Goal: Contribute content: Contribute content

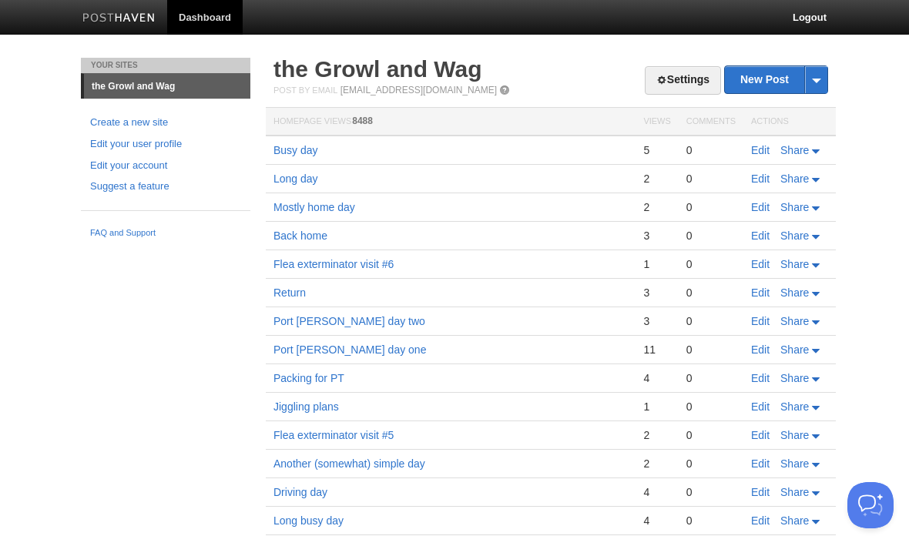
click at [761, 144] on link "Edit" at bounding box center [760, 150] width 18 height 12
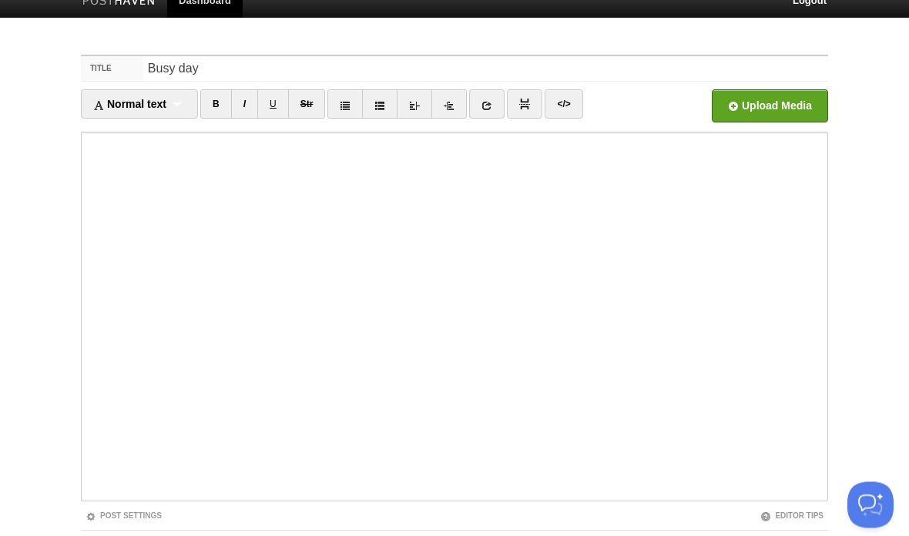
scroll to position [115, 0]
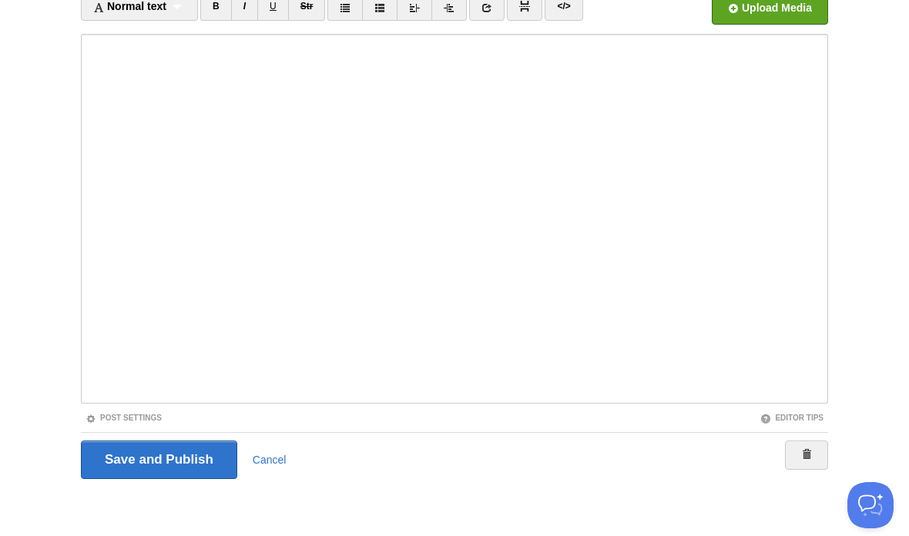
click at [172, 457] on input "Save and Publish" at bounding box center [159, 459] width 156 height 38
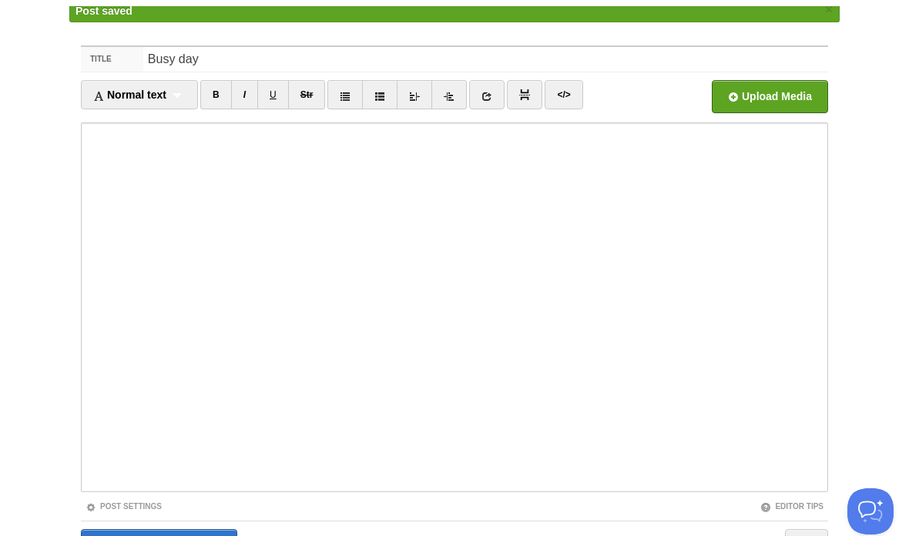
scroll to position [58, 0]
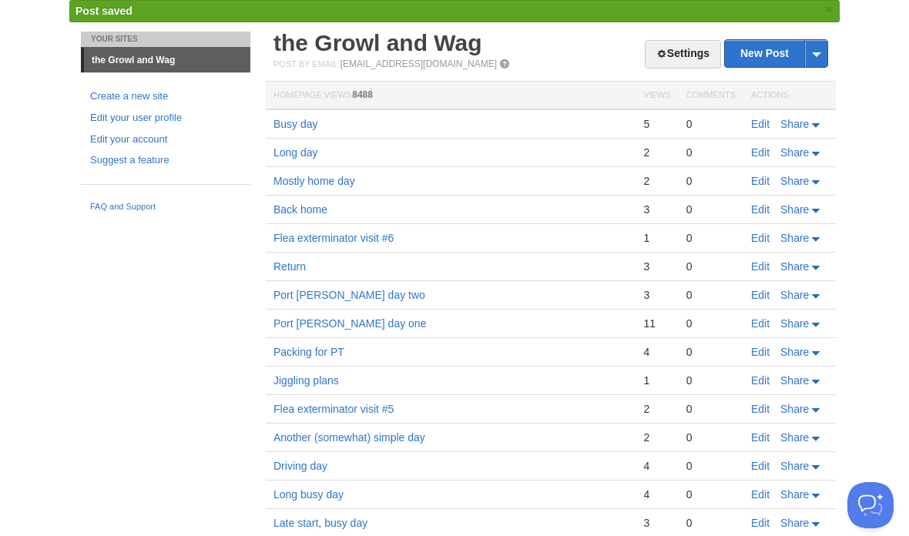
click at [764, 47] on link "New Post" at bounding box center [776, 53] width 102 height 27
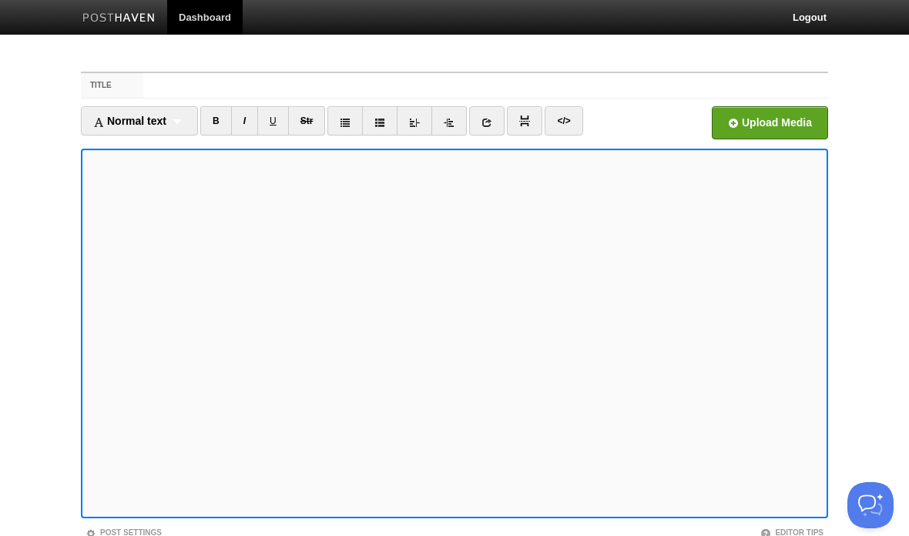
click at [571, 117] on link "</>" at bounding box center [563, 120] width 38 height 29
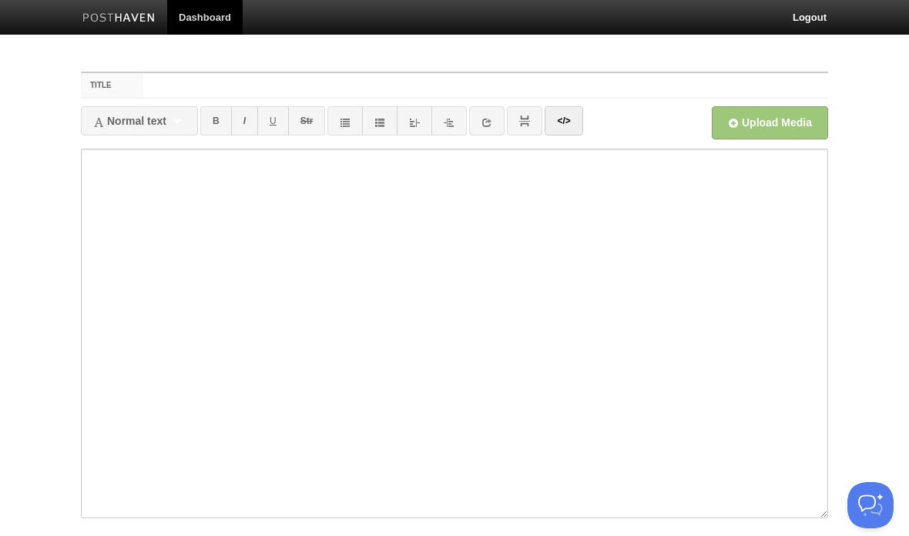
click at [853, 510] on button "Open Beacon popover" at bounding box center [870, 505] width 46 height 46
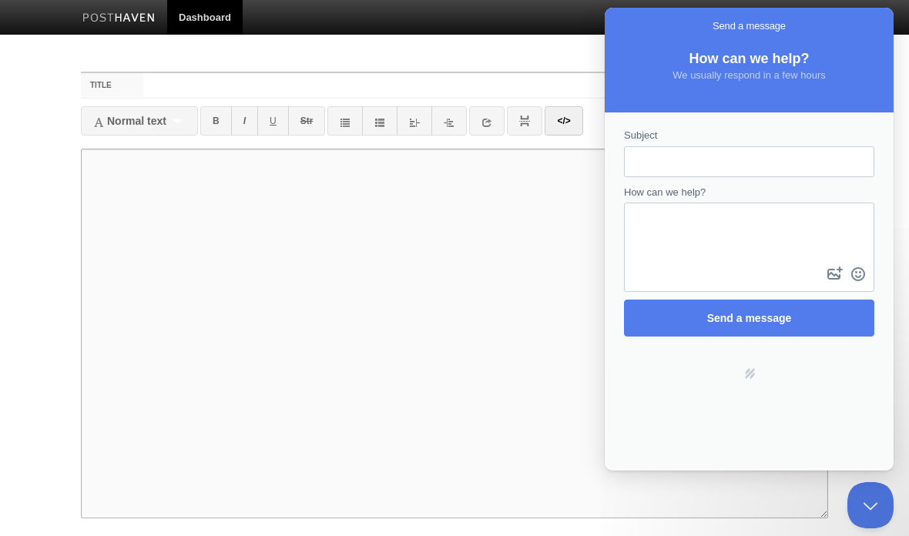
click at [492, 430] on textarea at bounding box center [454, 334] width 747 height 370
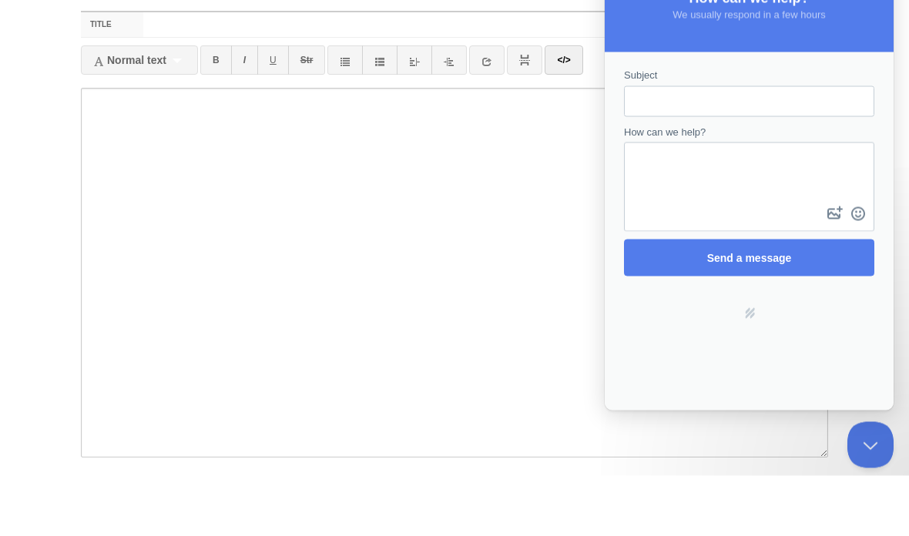
scroll to position [61, 0]
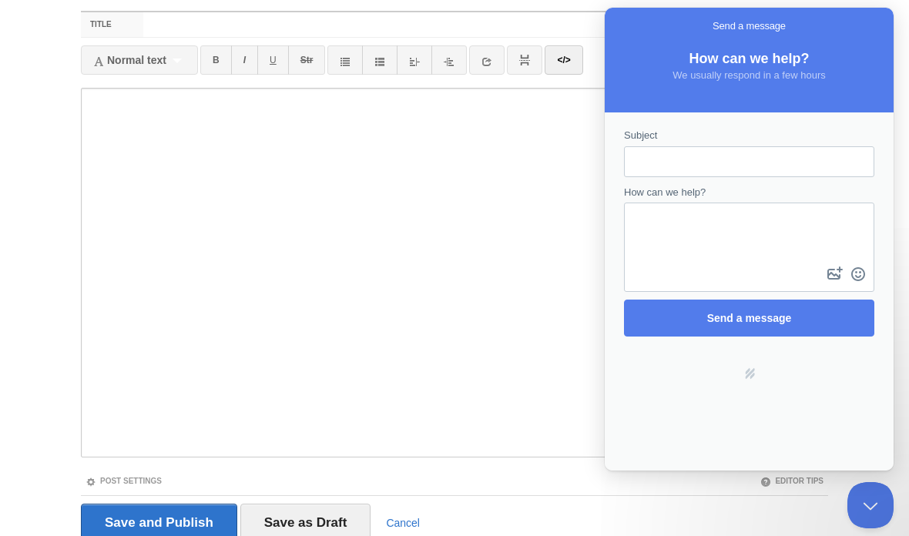
click at [761, 373] on div "Powered by Help Scout hs-logo" at bounding box center [748, 373] width 279 height 12
click at [498, 341] on textarea at bounding box center [454, 273] width 747 height 370
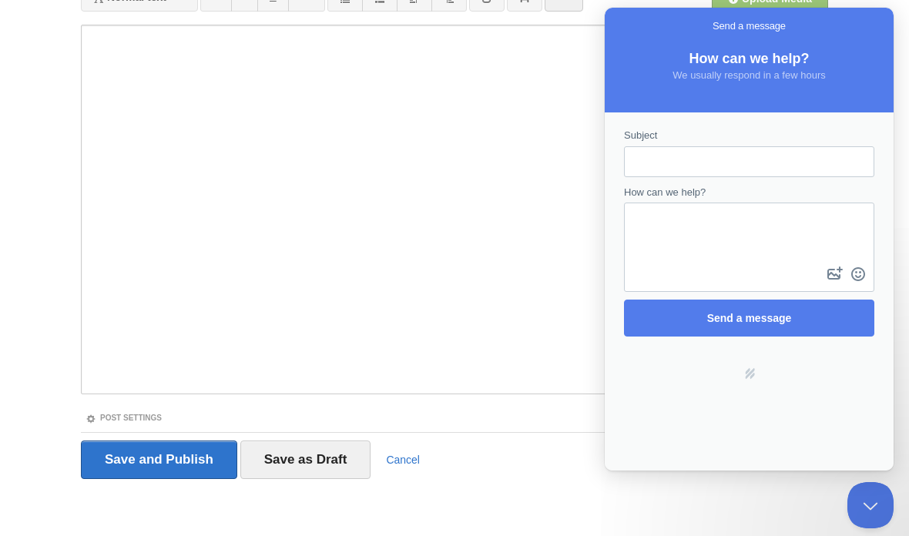
scroll to position [0, 0]
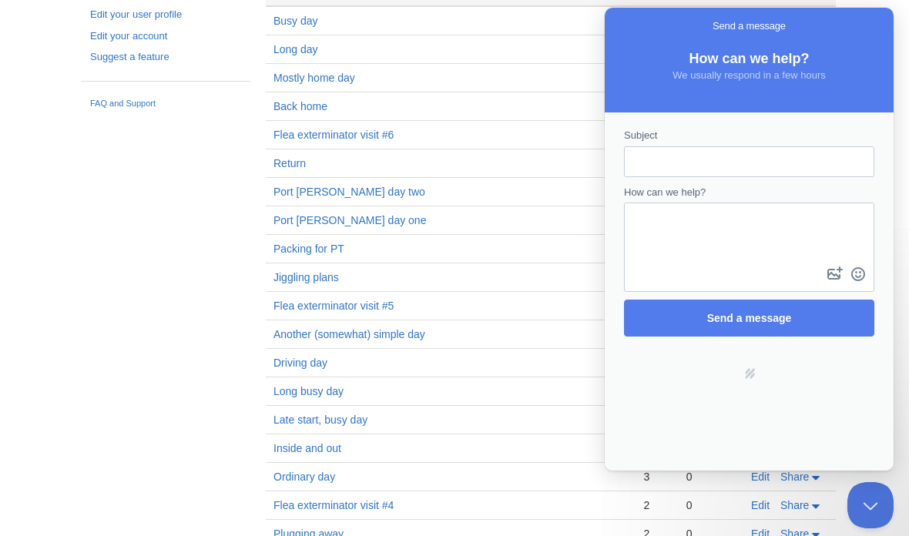
scroll to position [128, 0]
click at [821, 448] on div "Subject How can we help? image-plus emoji cross-large Send a message Powered by…" at bounding box center [748, 291] width 289 height 358
click at [870, 500] on button "Close Beacon popover" at bounding box center [870, 505] width 46 height 46
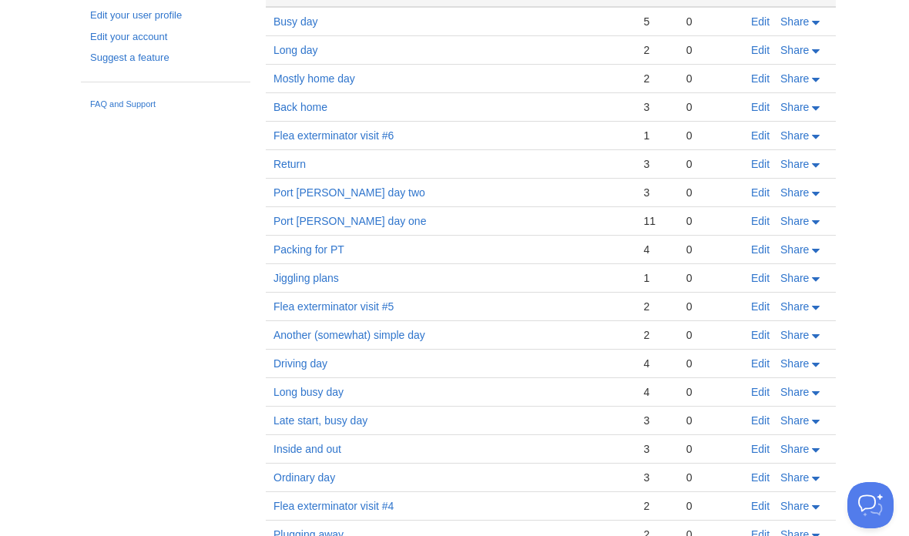
click at [302, 16] on link "Busy day" at bounding box center [295, 21] width 45 height 12
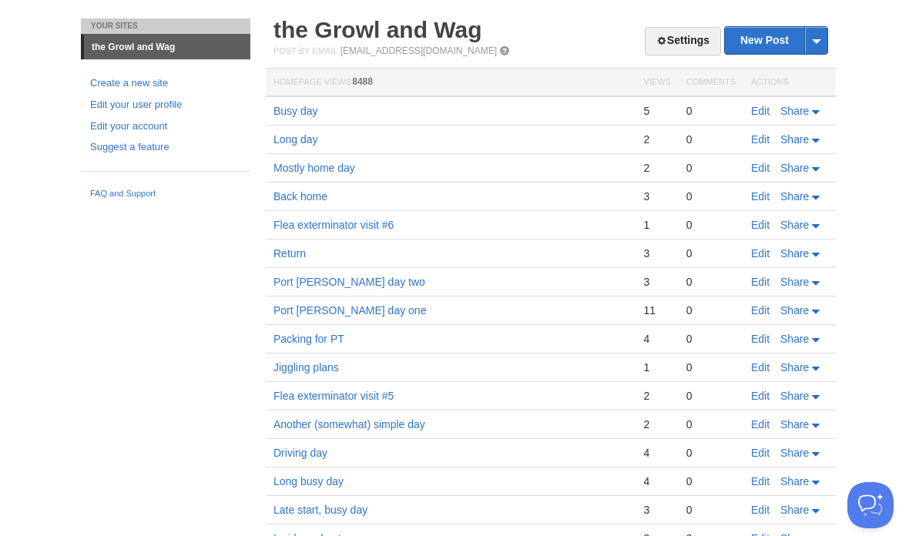
scroll to position [0, 0]
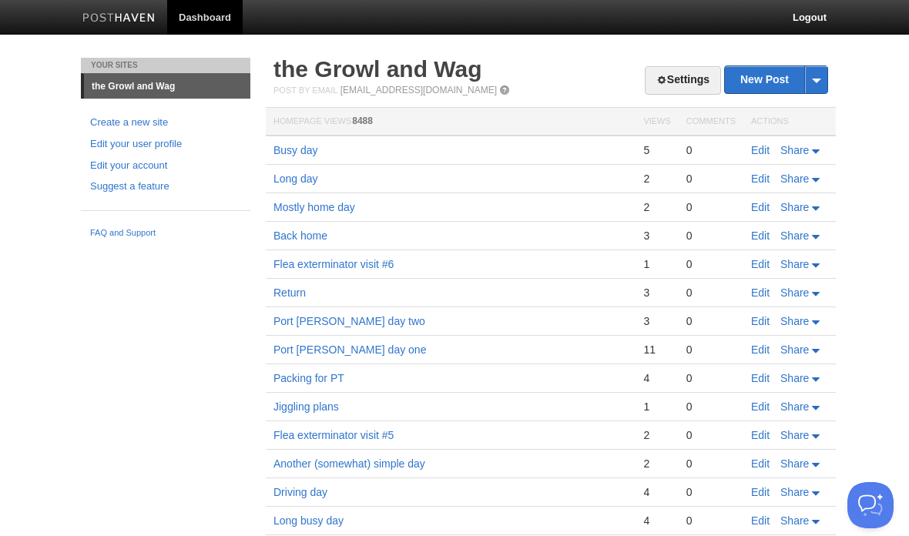
click at [751, 87] on link "New Post" at bounding box center [776, 79] width 102 height 27
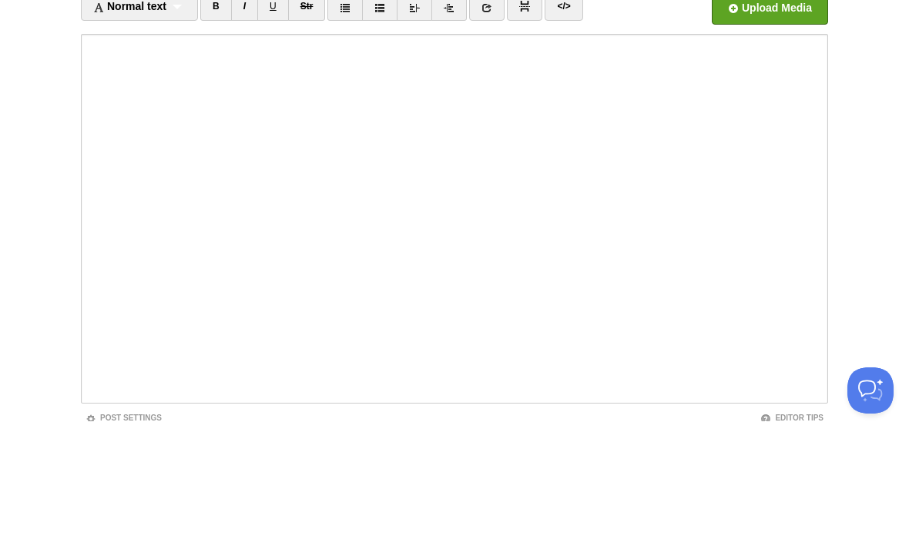
scroll to position [115, 0]
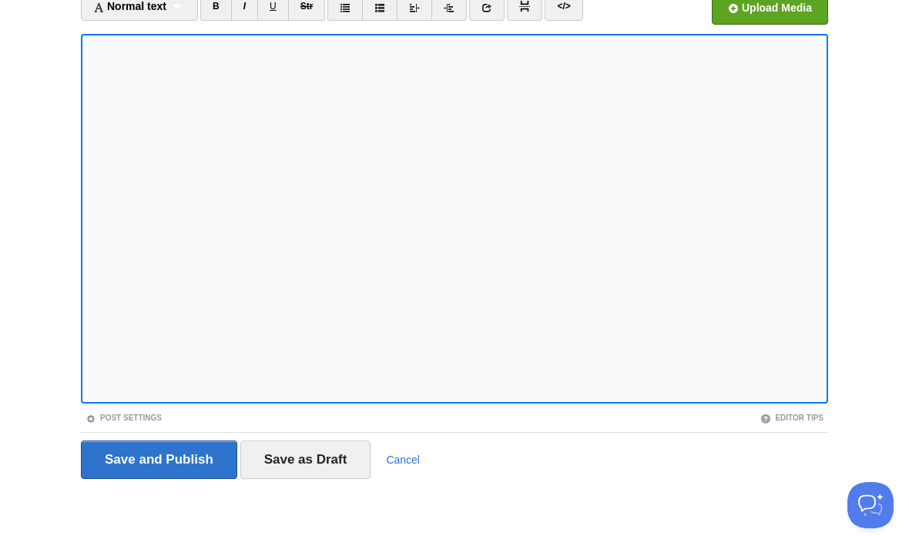
click at [571, 18] on link "</>" at bounding box center [563, 6] width 38 height 29
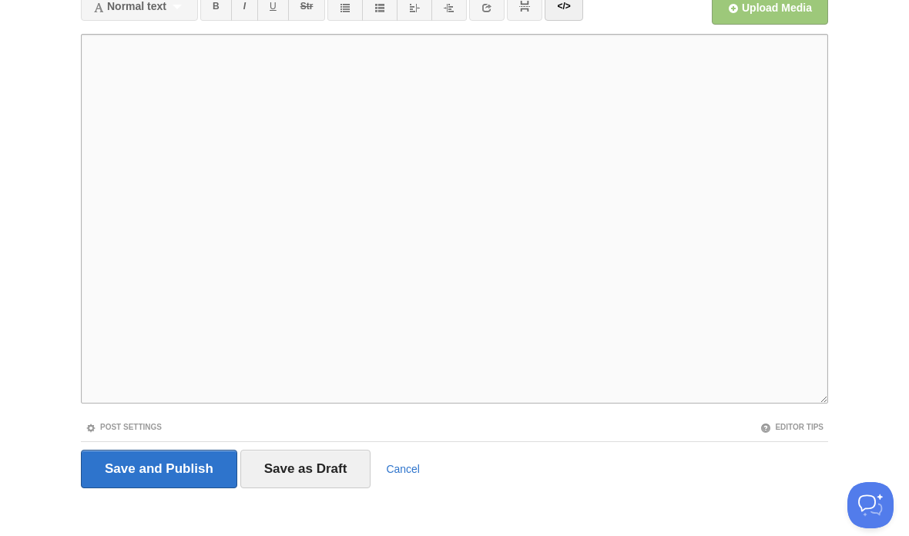
click at [356, 69] on textarea at bounding box center [454, 219] width 747 height 370
click at [571, 6] on link "</>" at bounding box center [563, 6] width 38 height 29
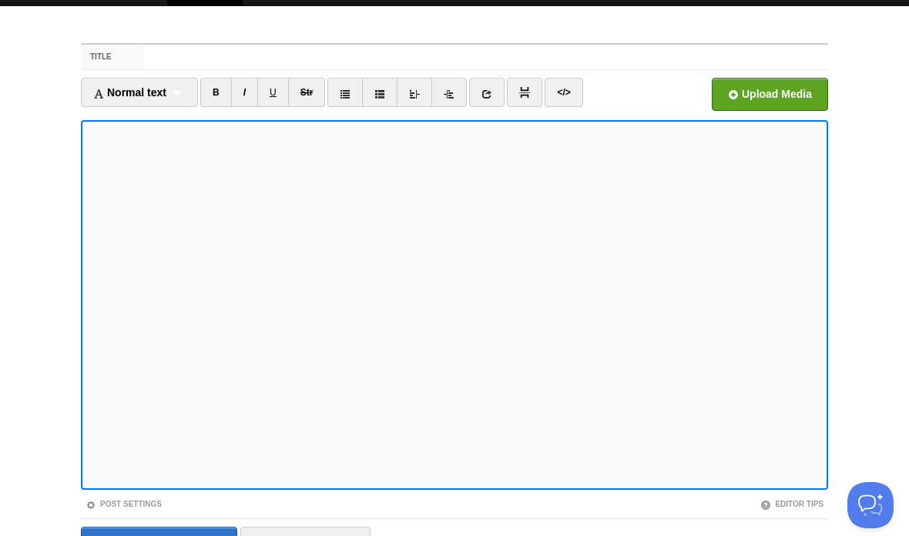
scroll to position [0, 0]
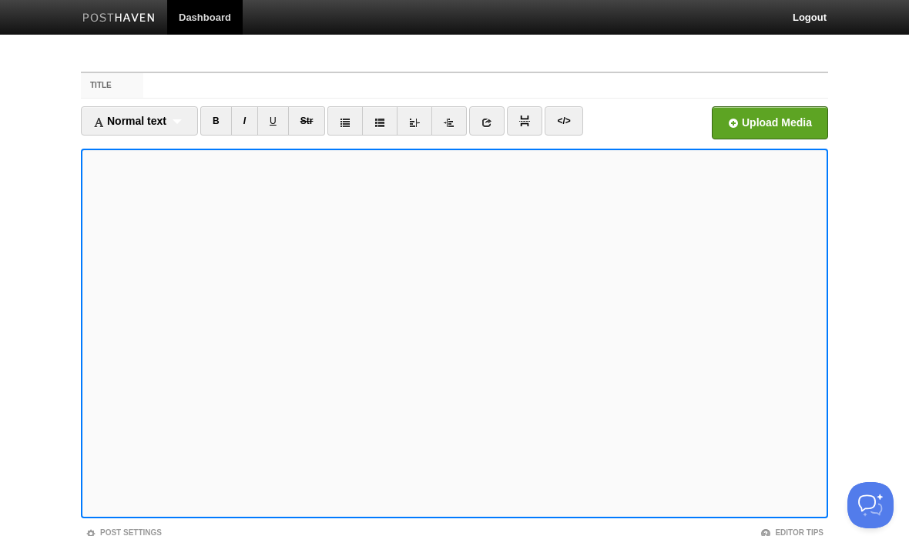
click at [582, 106] on link "</>" at bounding box center [563, 120] width 38 height 29
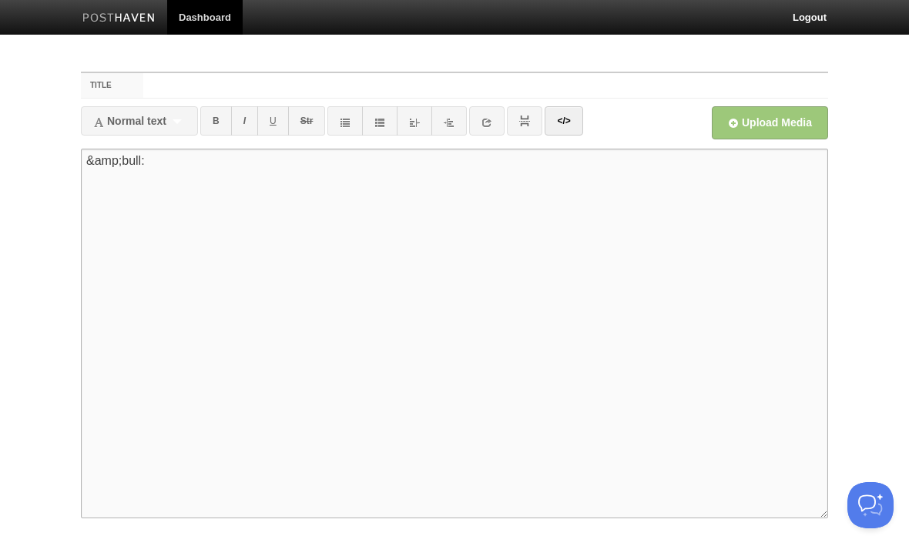
click at [163, 162] on textarea "&amp;bull:" at bounding box center [454, 334] width 747 height 370
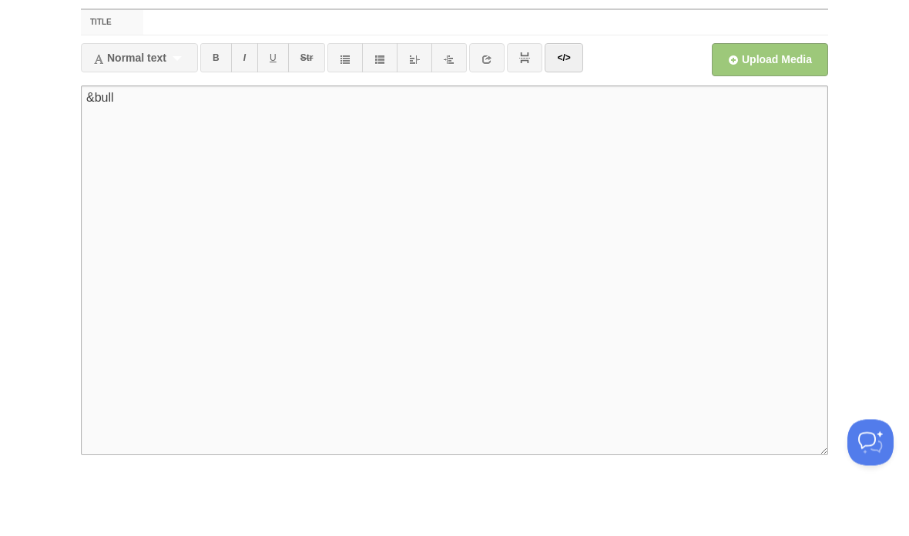
type textarea "&bull;"
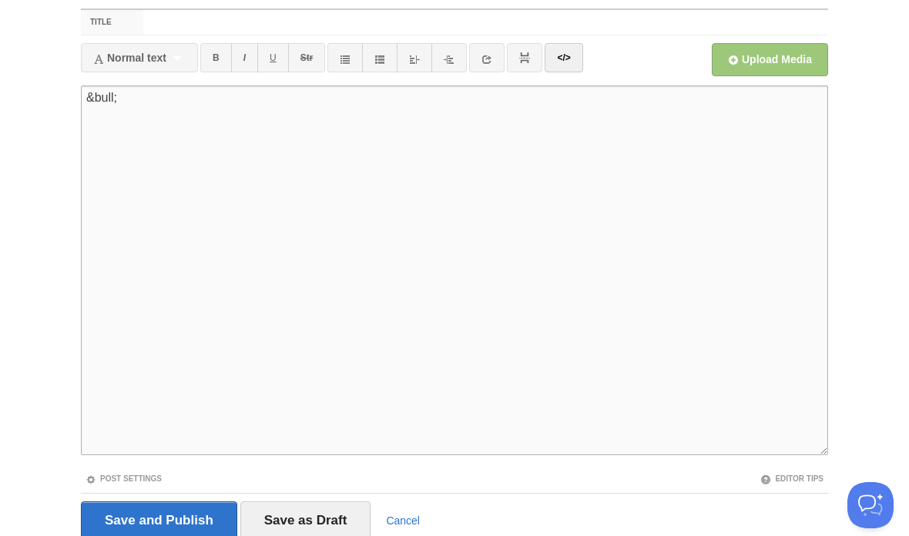
click at [568, 61] on link "</>" at bounding box center [563, 57] width 38 height 29
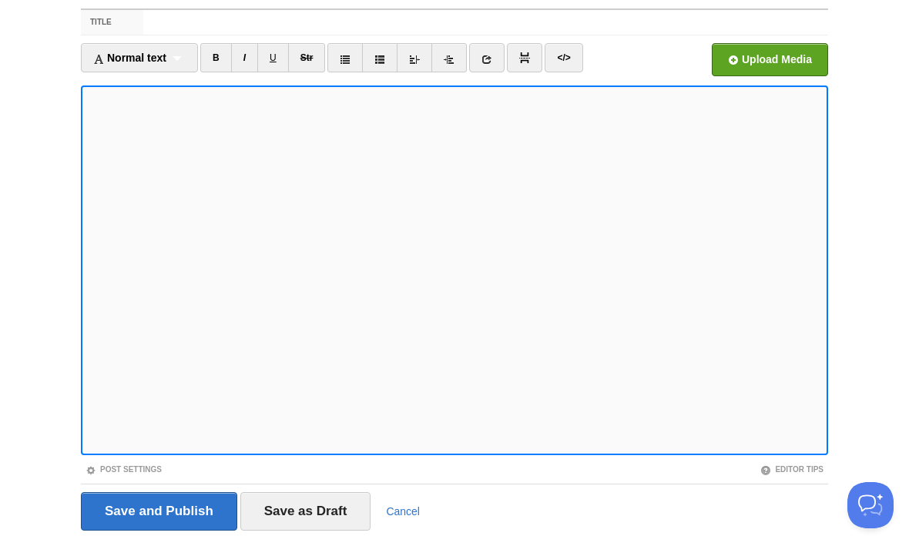
scroll to position [62, 0]
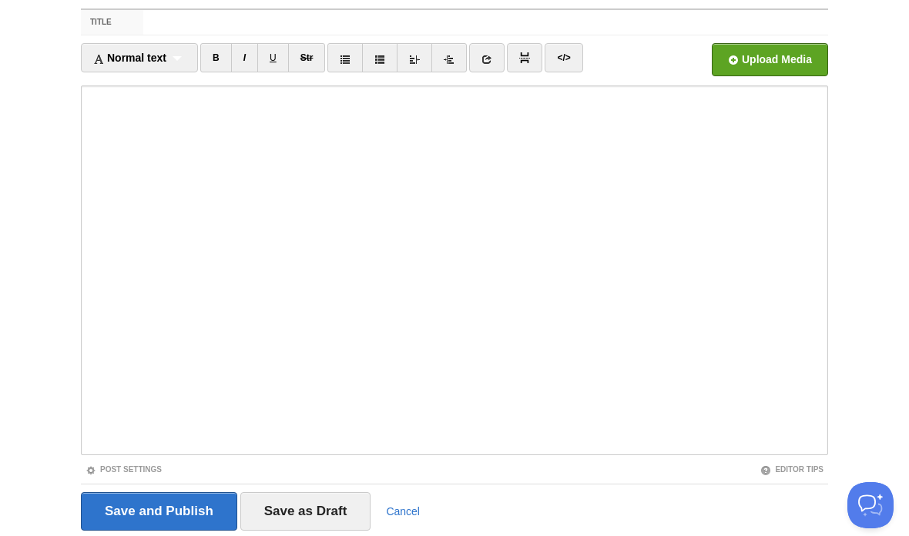
click at [207, 497] on input "Save and Publish" at bounding box center [159, 511] width 156 height 38
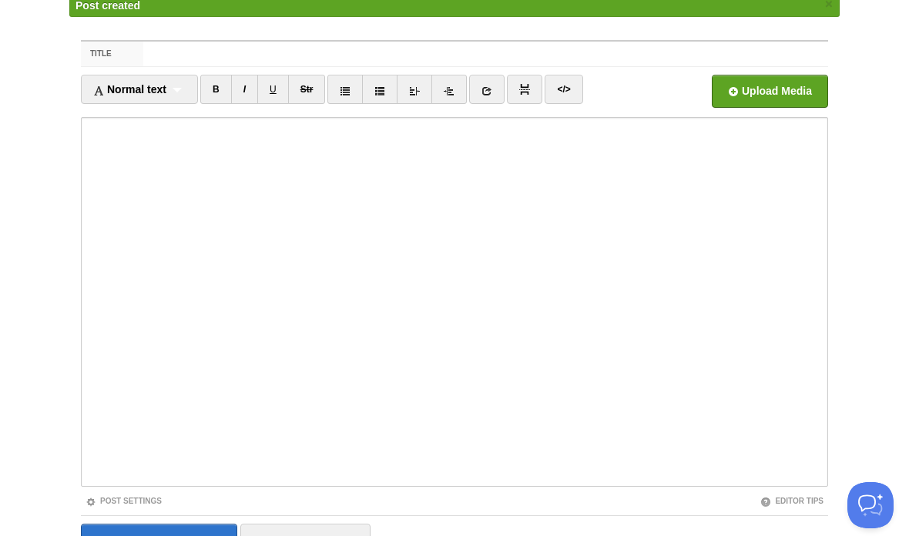
scroll to position [58, 0]
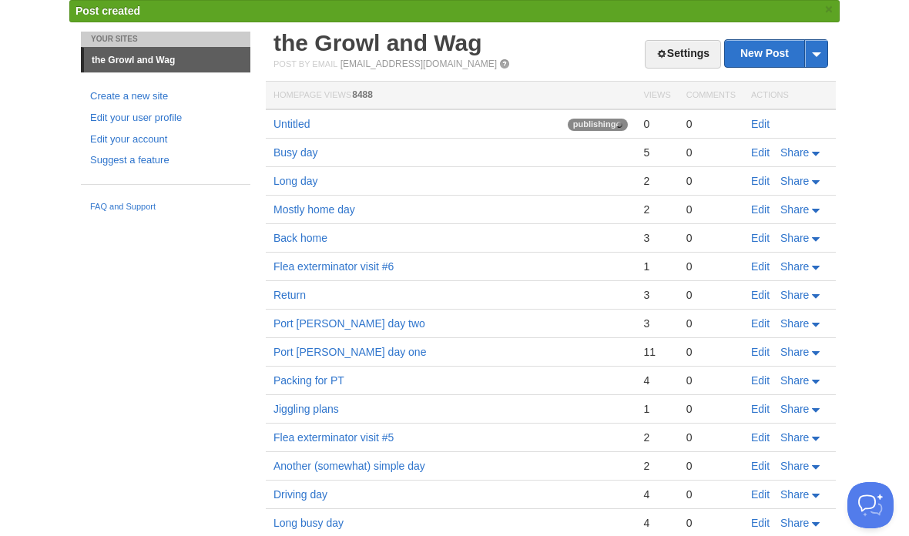
click at [759, 154] on link "Edit" at bounding box center [760, 152] width 18 height 12
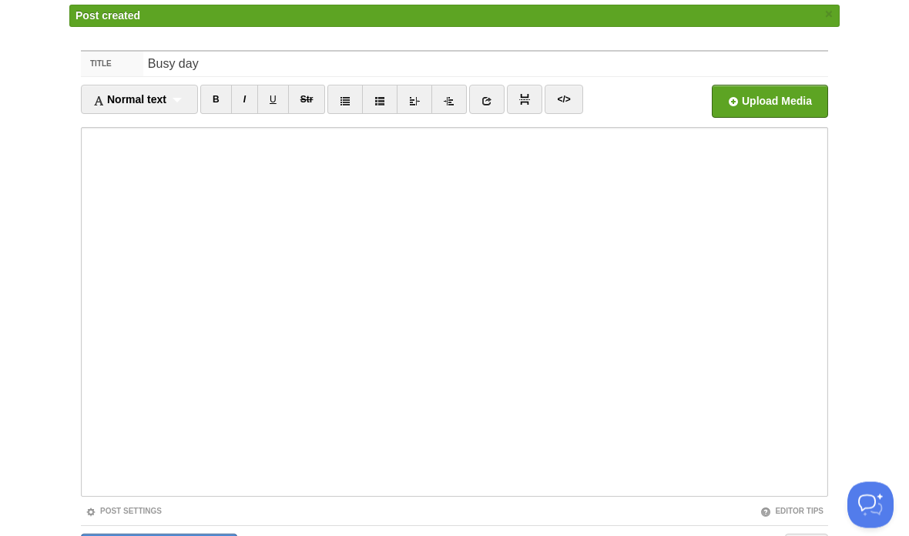
scroll to position [85, 0]
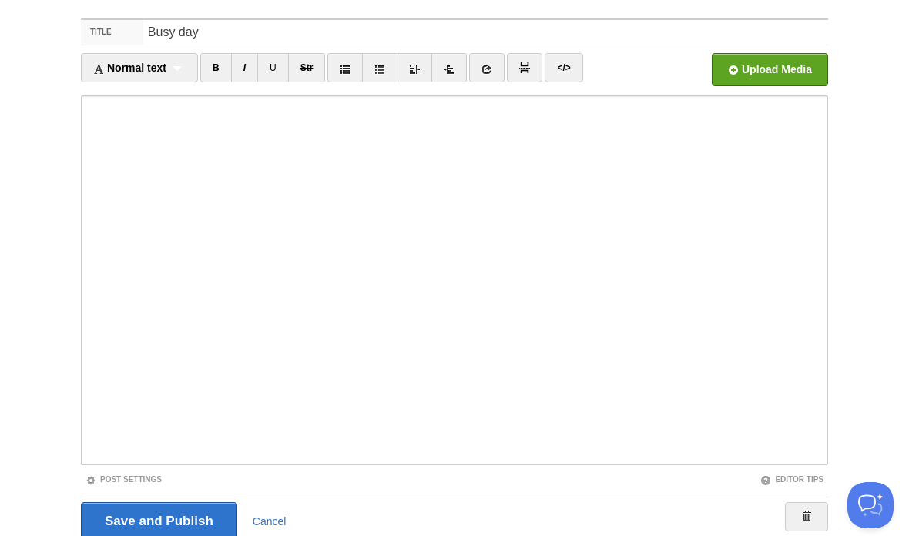
click at [207, 517] on input "Save and Publish" at bounding box center [159, 521] width 156 height 38
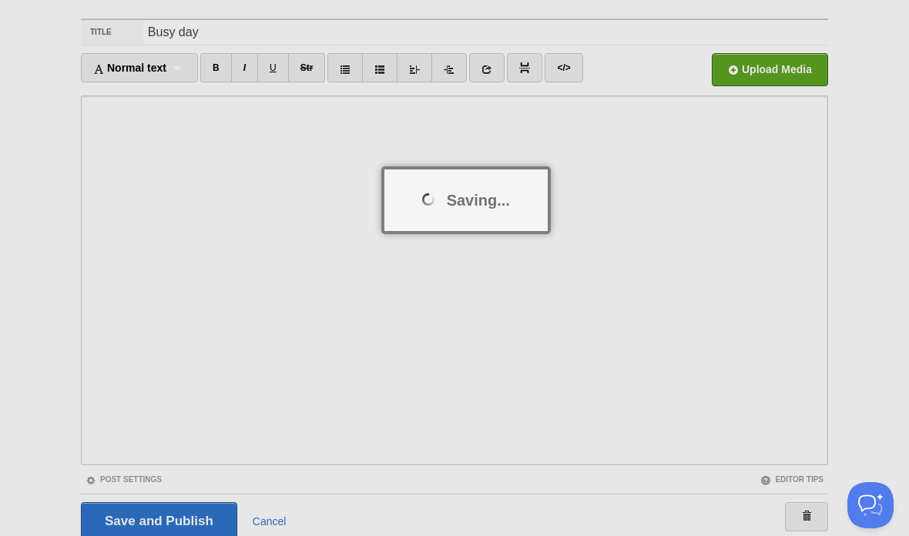
scroll to position [53, 0]
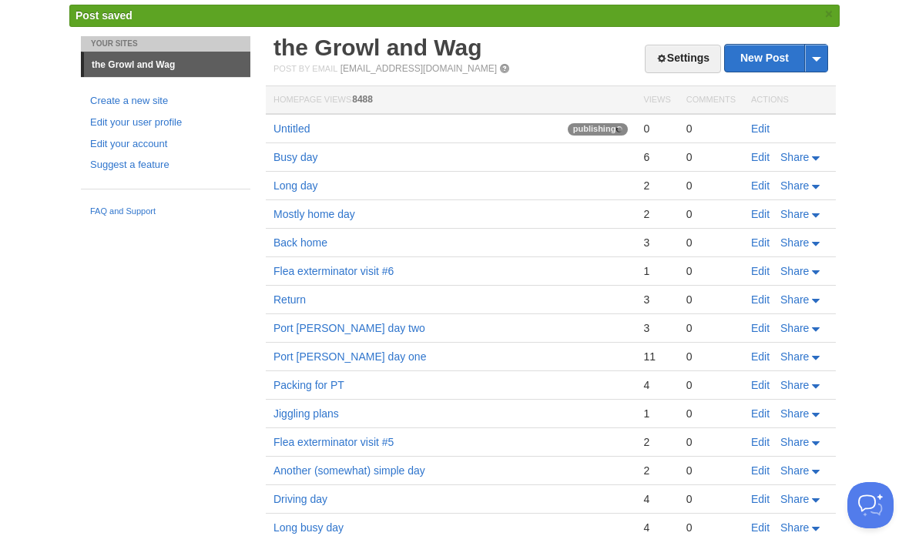
click at [760, 132] on link "Edit" at bounding box center [760, 128] width 18 height 12
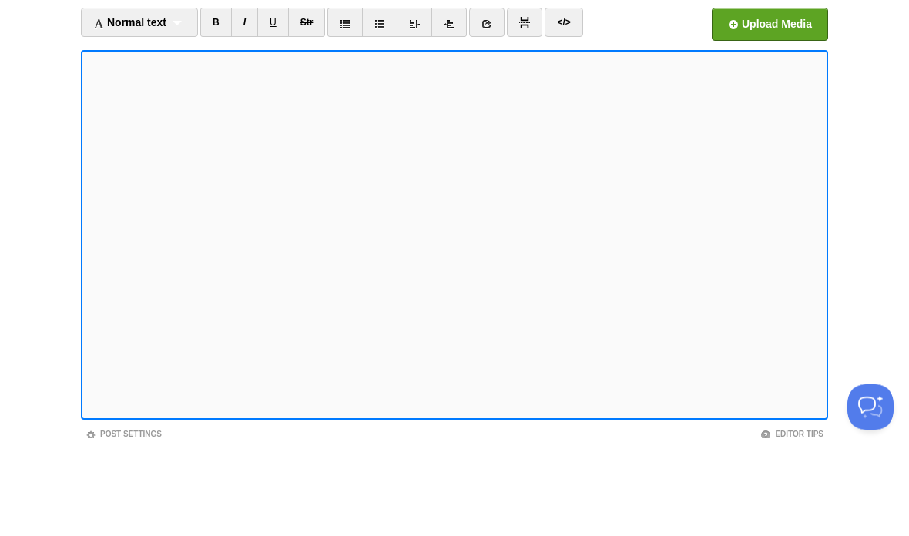
click at [571, 106] on link "</>" at bounding box center [563, 120] width 38 height 29
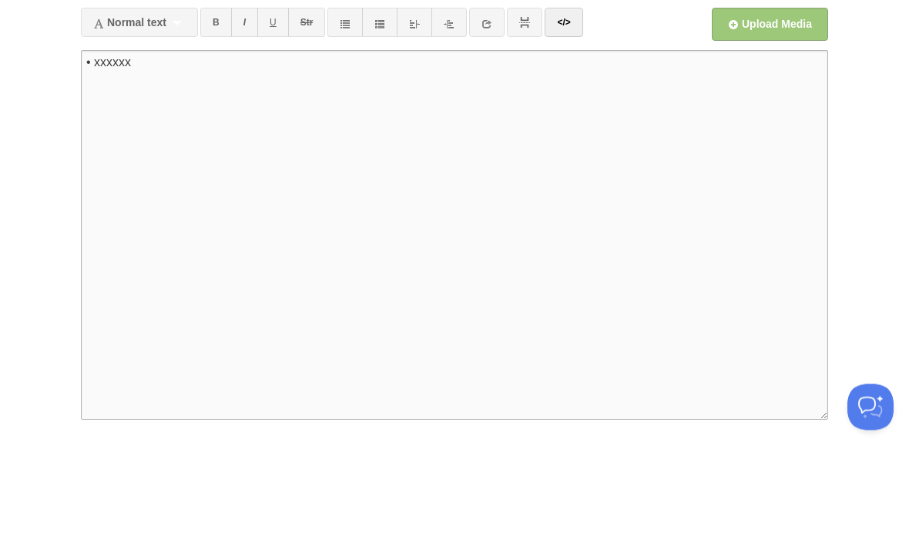
click at [568, 106] on link "</>" at bounding box center [563, 120] width 38 height 29
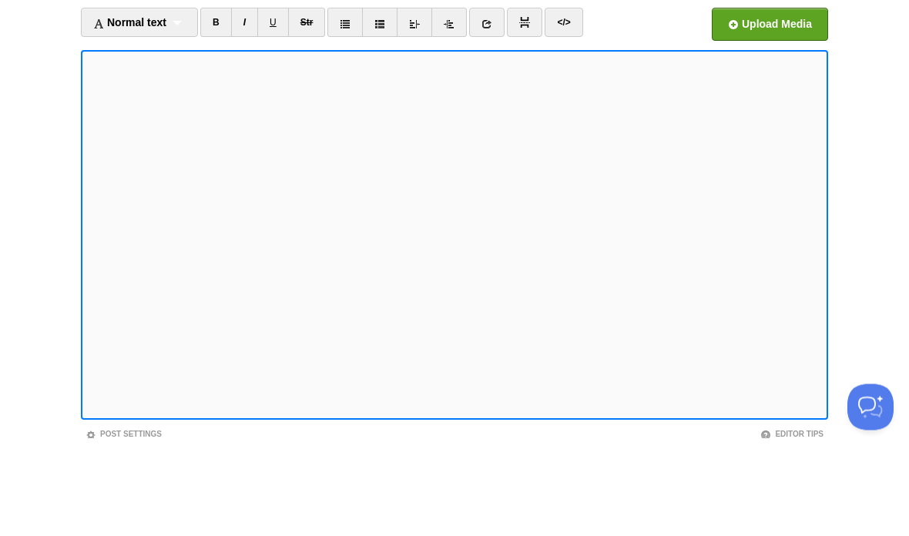
click at [571, 106] on link "</>" at bounding box center [563, 120] width 38 height 29
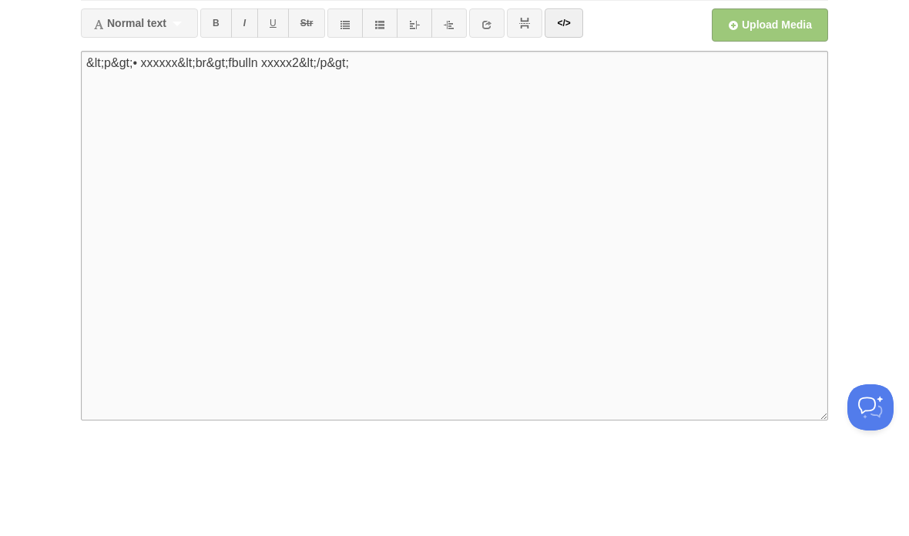
click at [564, 106] on link "</>" at bounding box center [563, 120] width 38 height 29
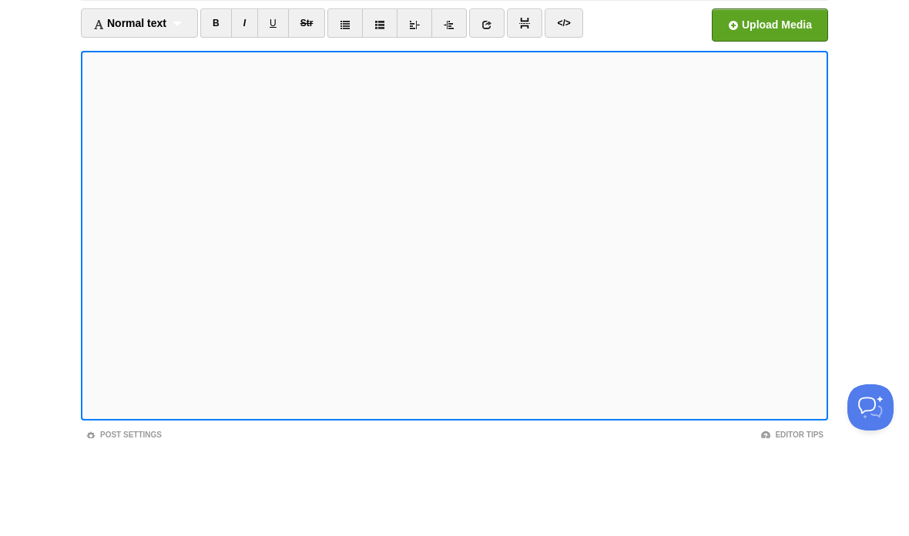
click at [565, 106] on link "</>" at bounding box center [563, 120] width 38 height 29
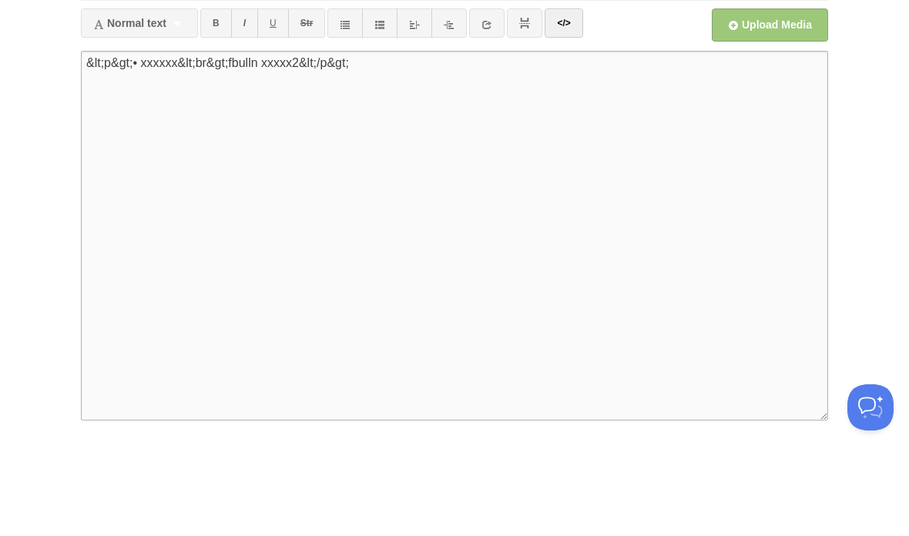
click at [127, 149] on textarea "• xxxxxx" at bounding box center [454, 334] width 747 height 370
click at [110, 149] on textarea "• xxxxxx" at bounding box center [454, 334] width 747 height 370
click at [99, 149] on textarea "• xxxxxx" at bounding box center [454, 334] width 747 height 370
click at [125, 149] on textarea "• xxxxxx" at bounding box center [454, 334] width 747 height 370
click at [342, 149] on textarea "• xxxxxx" at bounding box center [454, 334] width 747 height 370
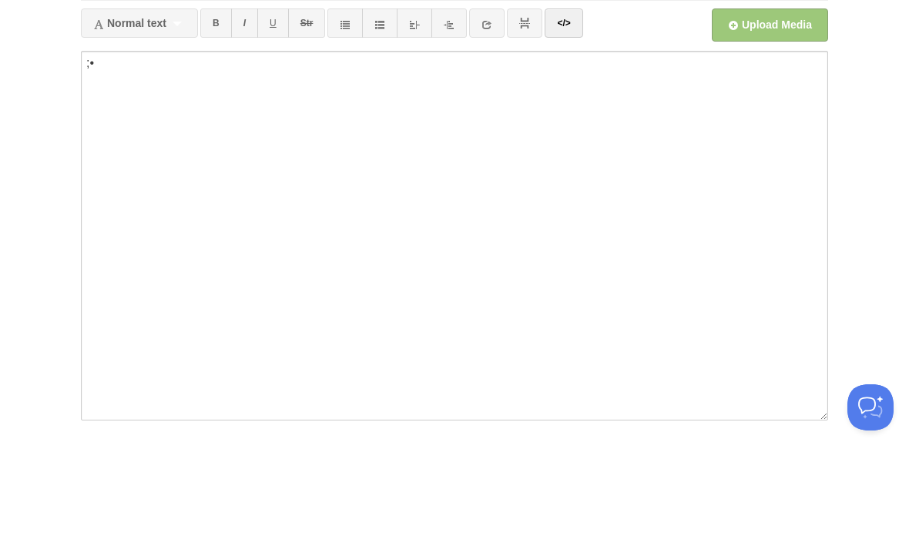
scroll to position [98, 0]
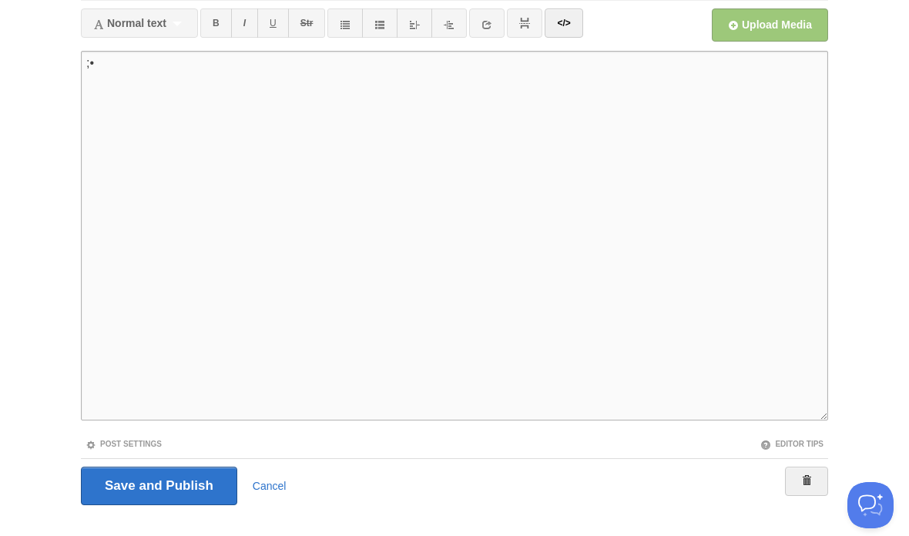
click at [327, 93] on textarea "• xxxxxx" at bounding box center [454, 236] width 747 height 370
type textarea ";"
click at [575, 25] on link "</>" at bounding box center [563, 22] width 38 height 29
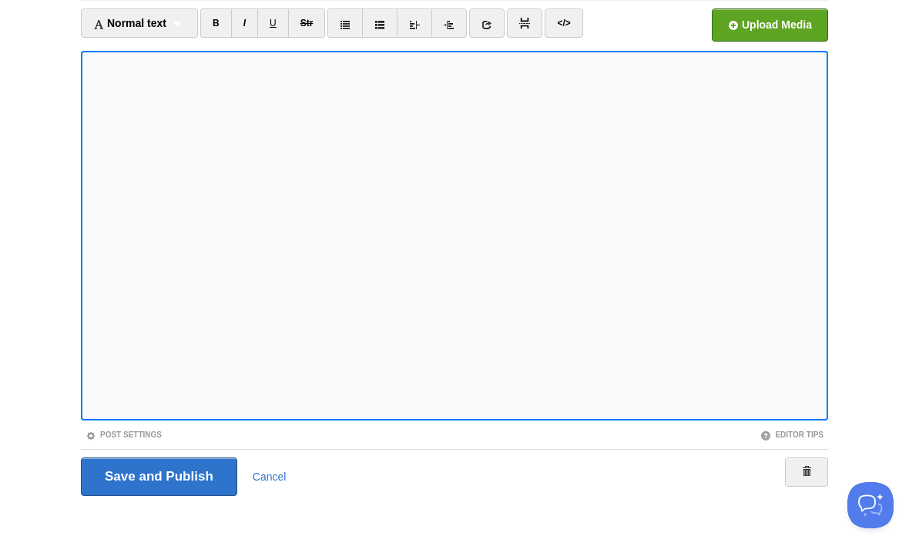
click at [567, 25] on link "</>" at bounding box center [563, 22] width 38 height 29
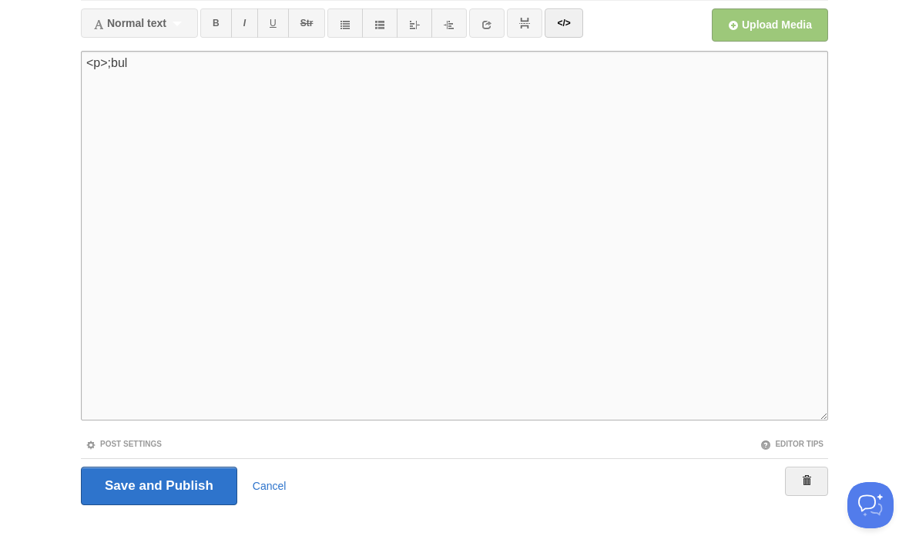
click at [529, 115] on textarea "• xxxxxx" at bounding box center [454, 236] width 747 height 370
click at [581, 24] on link "</>" at bounding box center [563, 22] width 38 height 29
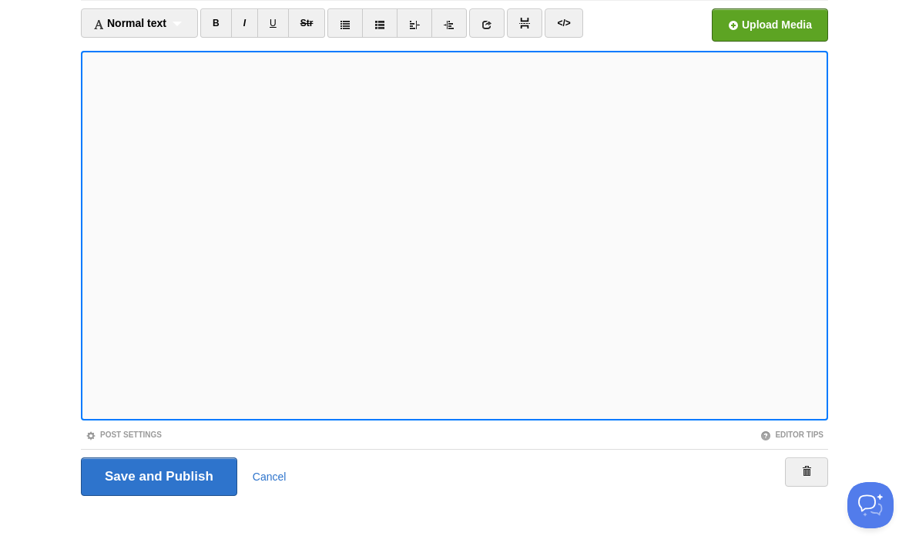
click at [569, 28] on link "</>" at bounding box center [563, 22] width 38 height 29
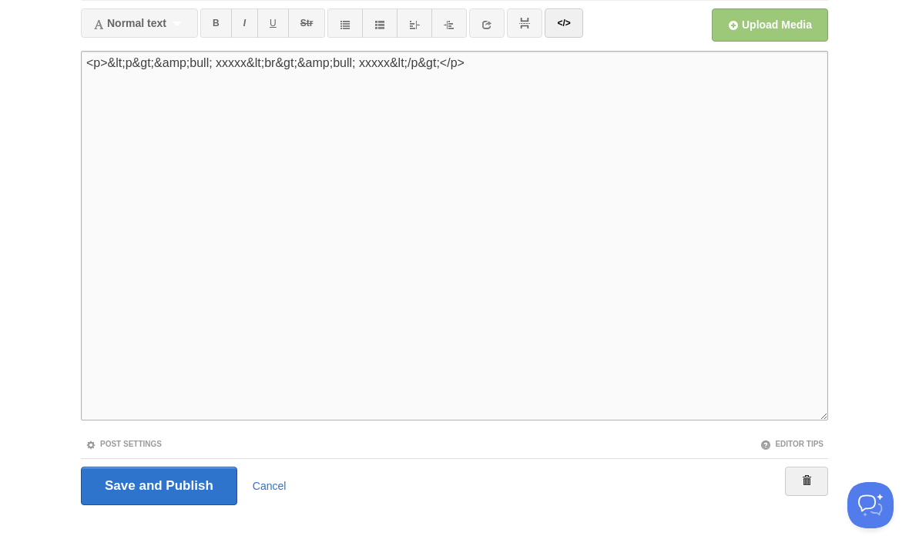
click at [571, 19] on link "</>" at bounding box center [563, 22] width 38 height 29
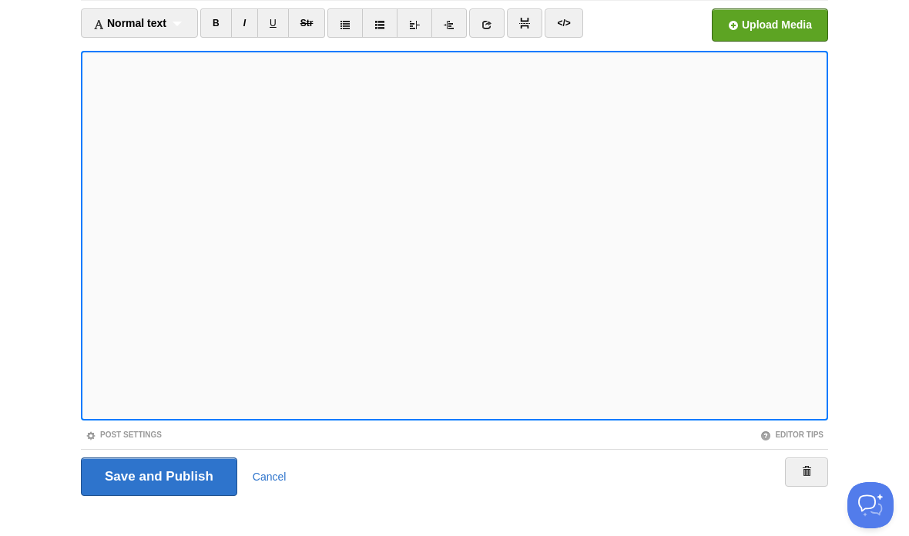
click at [577, 13] on link "</>" at bounding box center [563, 22] width 38 height 29
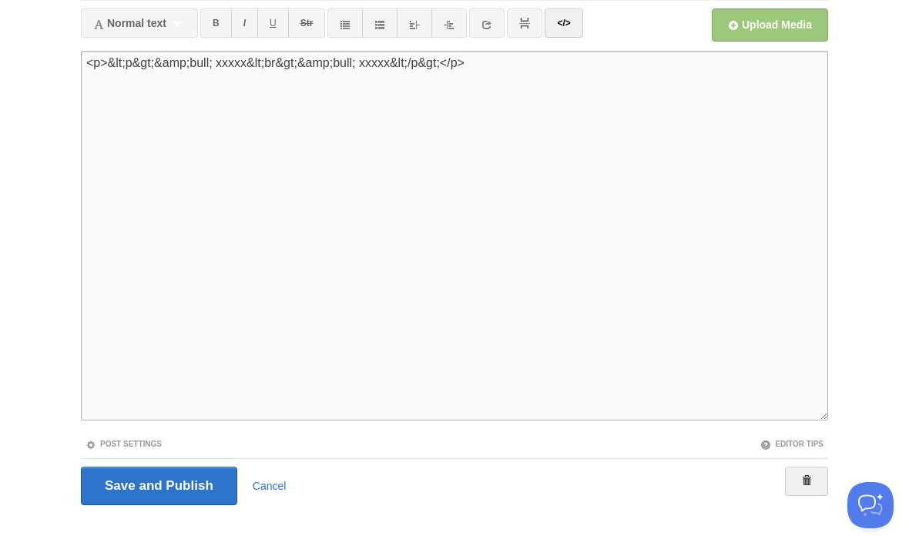
click at [617, 161] on textarea "• xxxxxx" at bounding box center [454, 236] width 747 height 370
type textarea "<p>&lt;p&"
click at [571, 20] on link "</>" at bounding box center [563, 22] width 38 height 29
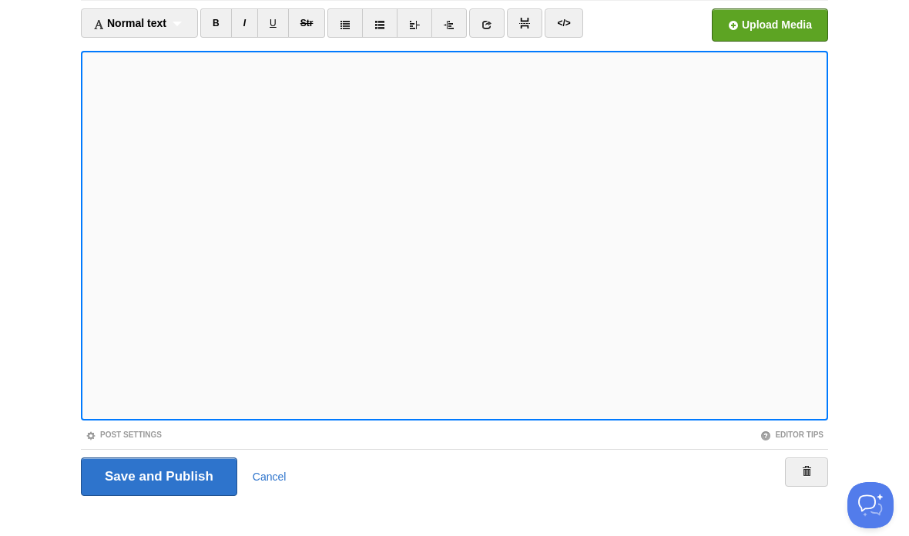
click at [84, 61] on iframe at bounding box center [454, 236] width 747 height 370
click at [564, 25] on link "</>" at bounding box center [563, 22] width 38 height 29
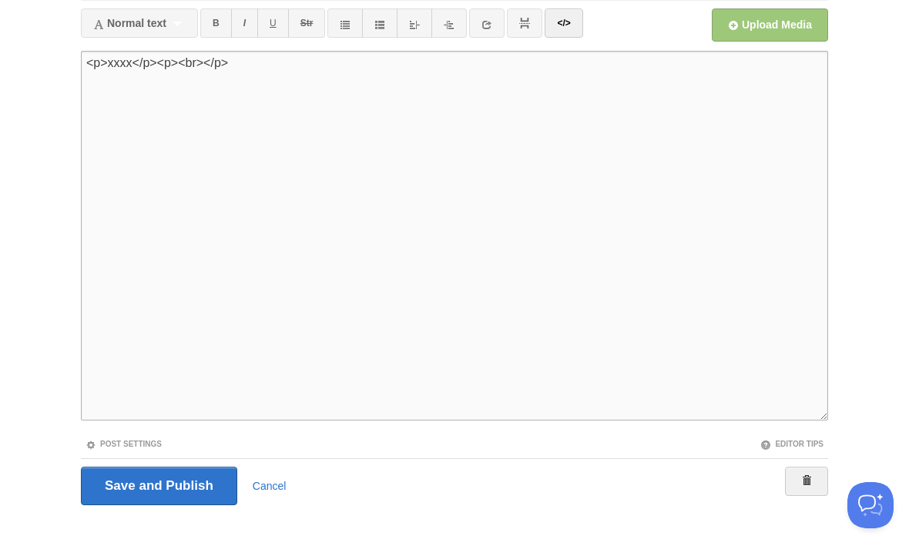
click at [177, 67] on textarea "• xxxxxx" at bounding box center [454, 236] width 747 height 370
click at [173, 69] on textarea "• xxxxxx" at bounding box center [454, 236] width 747 height 370
click at [153, 65] on textarea "• xxxxxx" at bounding box center [454, 236] width 747 height 370
click at [126, 69] on textarea "• xxxxxx" at bounding box center [454, 236] width 747 height 370
click at [199, 62] on textarea "• xxxxxx" at bounding box center [454, 236] width 747 height 370
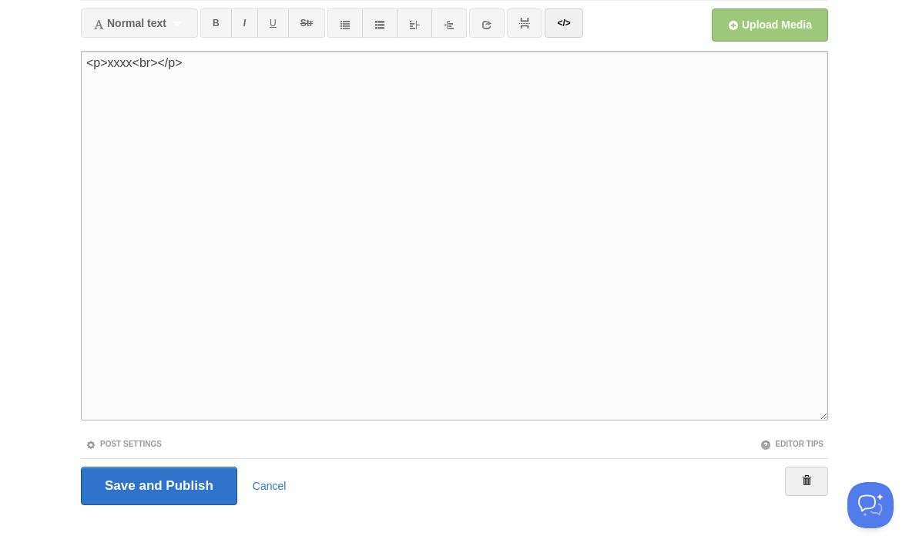
click at [162, 72] on textarea "• xxxxxx" at bounding box center [454, 236] width 747 height 370
click at [567, 21] on link "</>" at bounding box center [563, 22] width 38 height 29
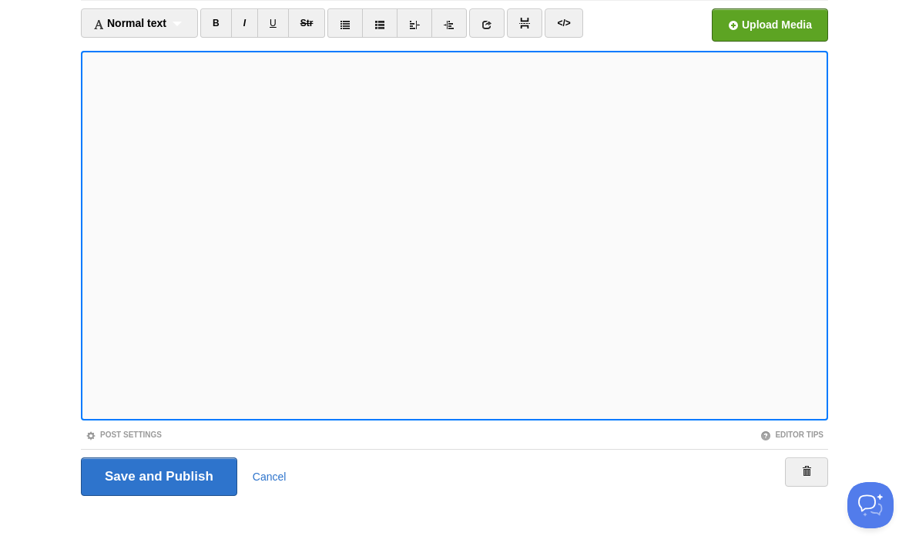
click at [573, 22] on link "</>" at bounding box center [563, 22] width 38 height 29
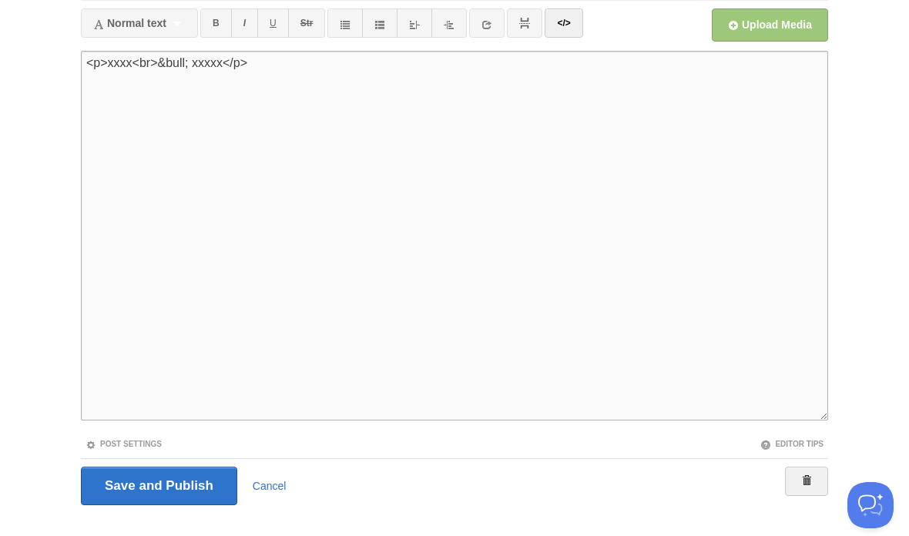
click at [572, 23] on link "</>" at bounding box center [563, 22] width 38 height 29
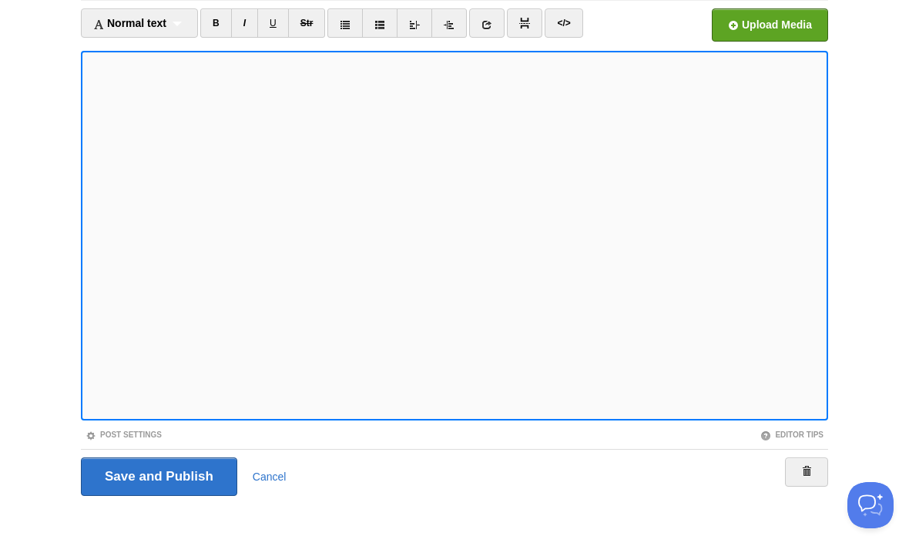
click at [565, 22] on link "</>" at bounding box center [563, 22] width 38 height 29
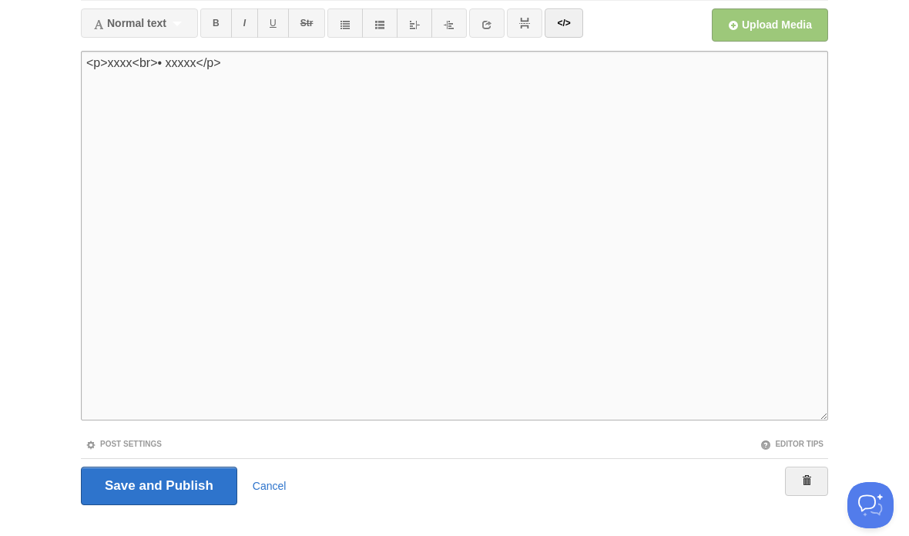
click at [108, 59] on textarea "• xxxxxx" at bounding box center [454, 236] width 747 height 370
type textarea "<p>&bull;xxxx<br>• xxxxx</p>"
click at [569, 32] on link "</>" at bounding box center [563, 22] width 38 height 29
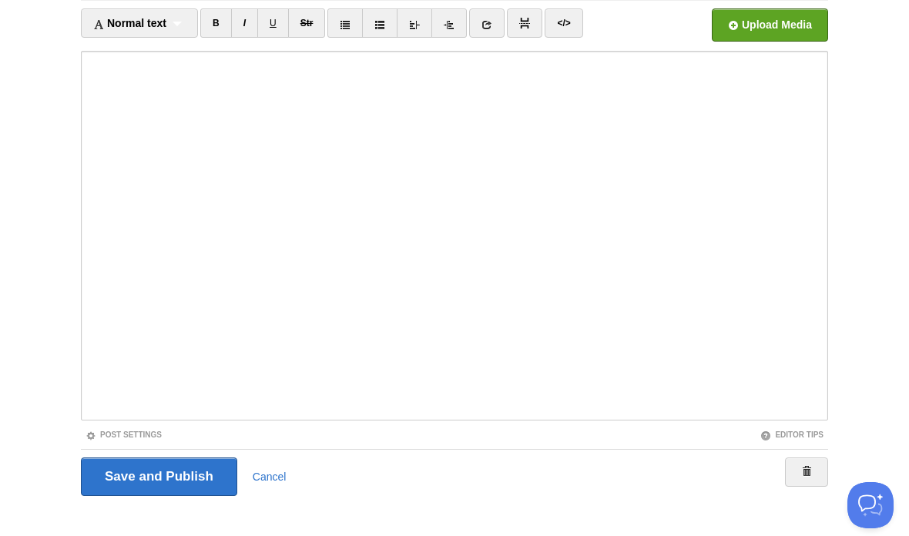
click at [200, 473] on input "Save and Publish" at bounding box center [159, 476] width 156 height 38
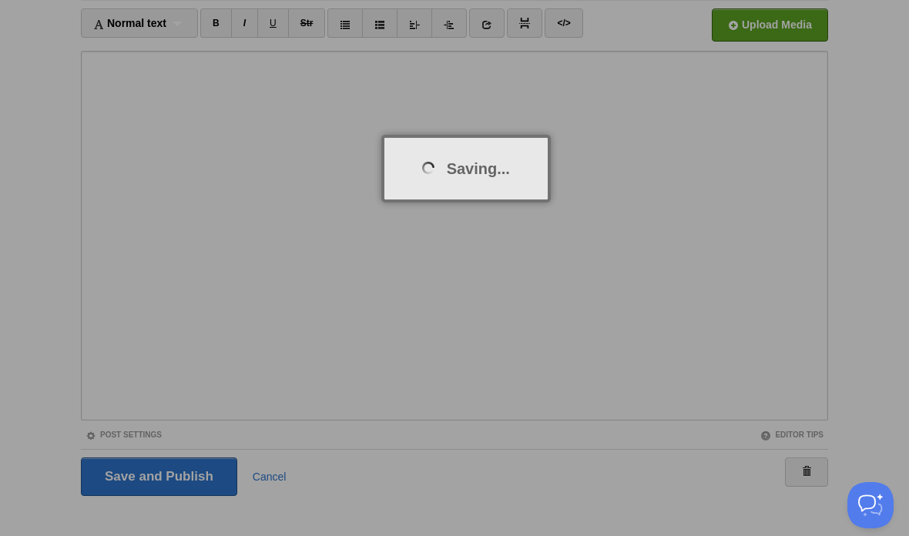
scroll to position [58, 0]
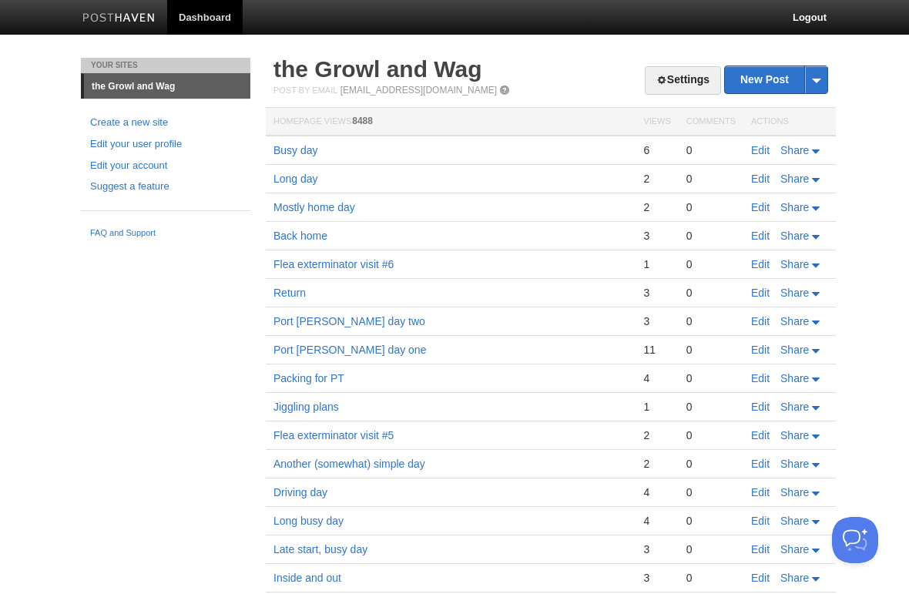
click at [758, 149] on link "Edit" at bounding box center [760, 150] width 18 height 12
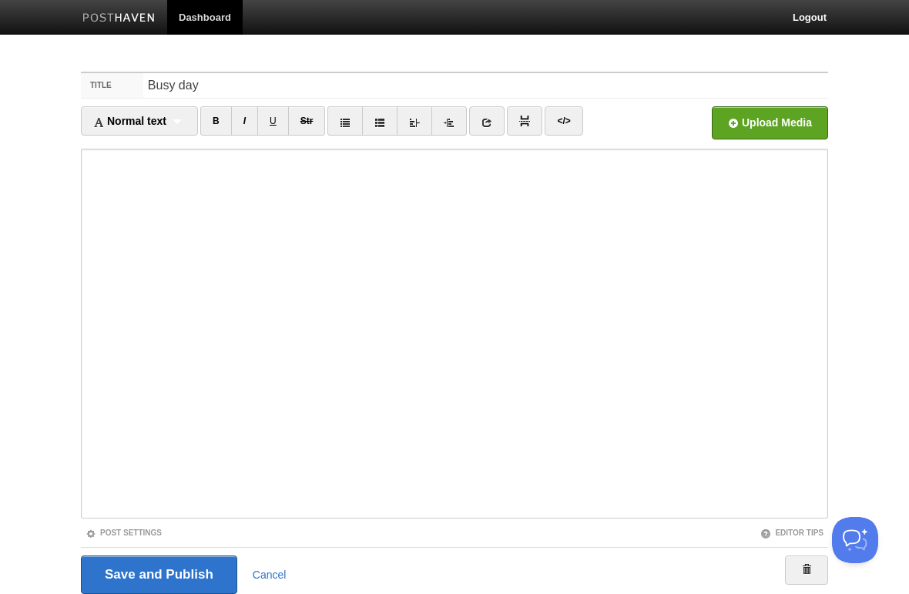
type textarea "<l>• Ipsum'd sita conse adip El. Se&doei;<te>• Incididu utlabo etd<ma>• Aliqu'e…"
click at [569, 127] on link "</>" at bounding box center [563, 120] width 38 height 29
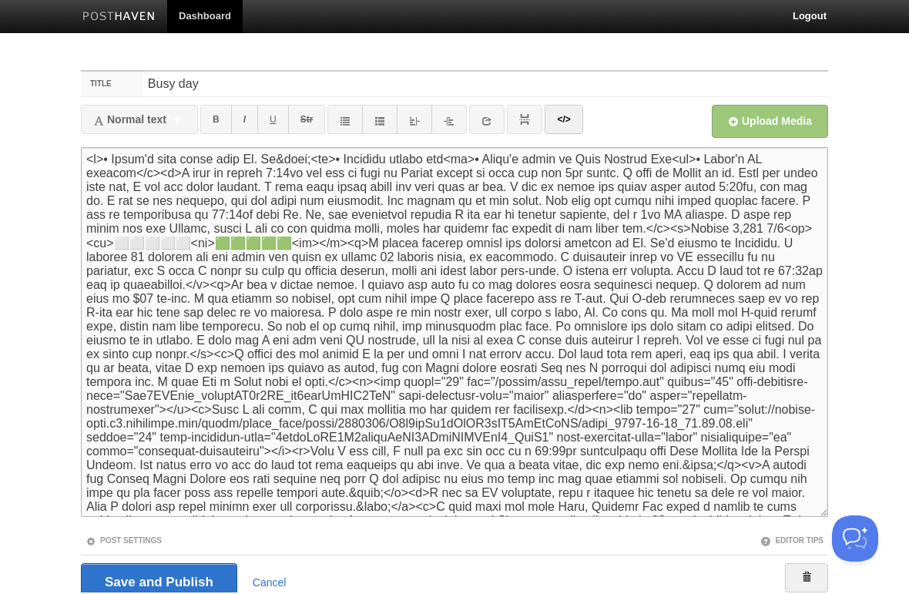
click at [565, 121] on link "</>" at bounding box center [563, 120] width 38 height 29
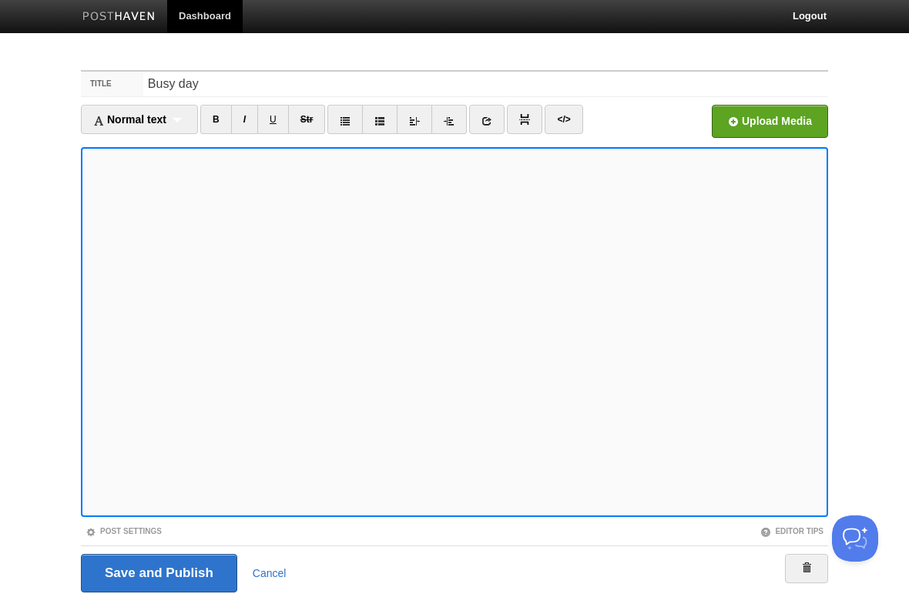
click at [500, 530] on div "Editor Tips" at bounding box center [640, 532] width 373 height 13
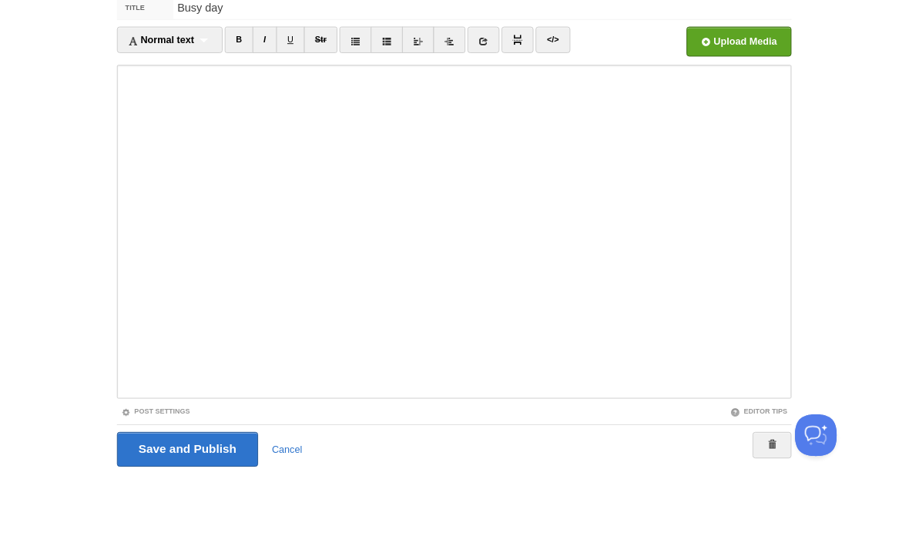
scroll to position [57, 0]
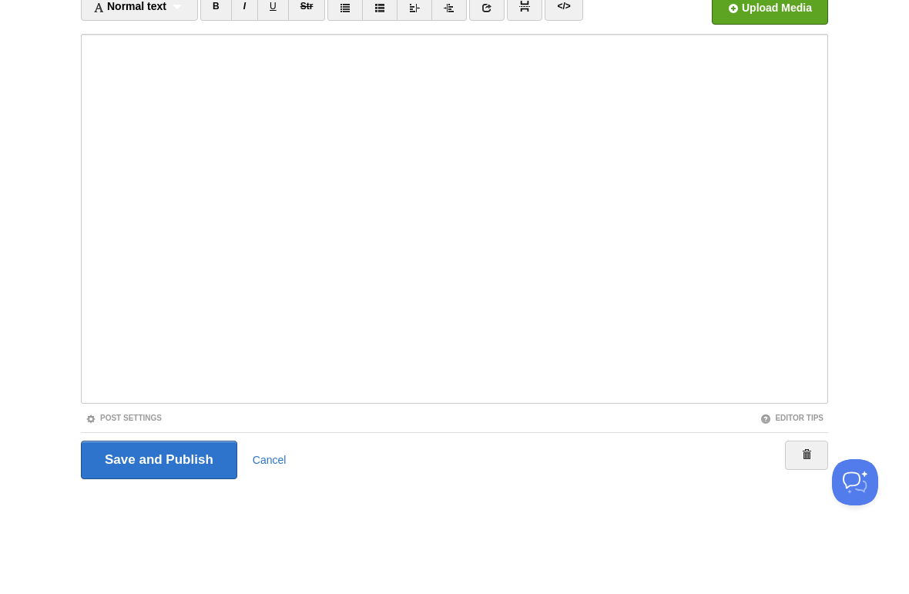
click at [209, 498] on input "Save and Publish" at bounding box center [159, 517] width 156 height 38
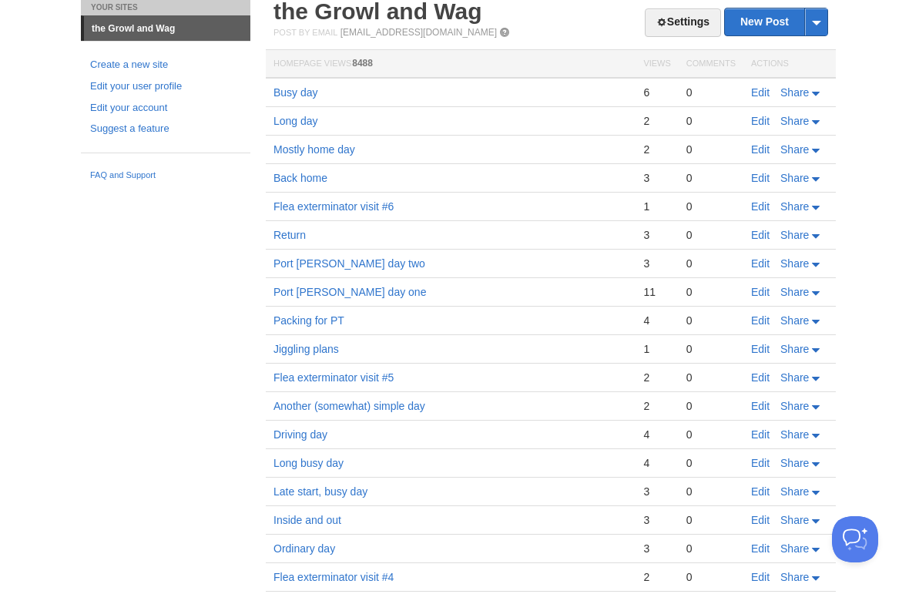
click at [753, 15] on link "New Post" at bounding box center [776, 22] width 102 height 27
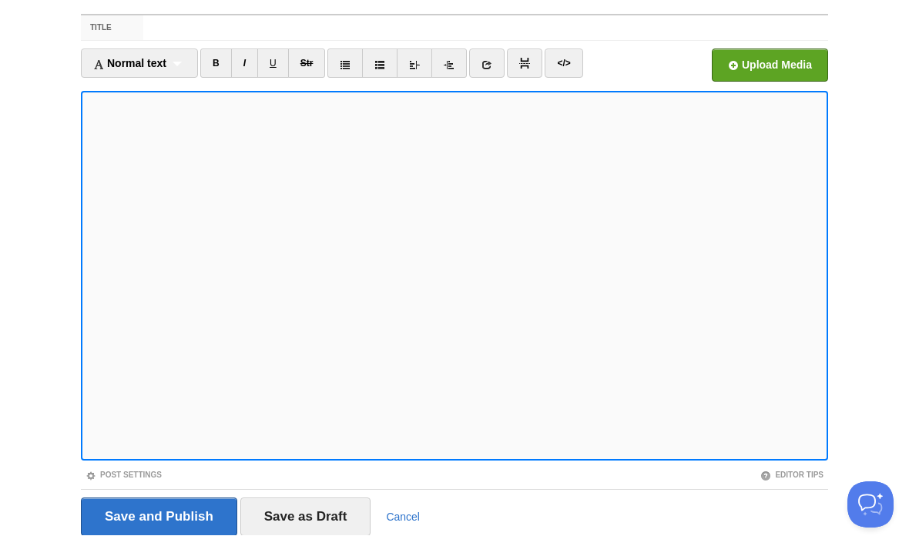
click at [570, 58] on link "</>" at bounding box center [563, 63] width 38 height 29
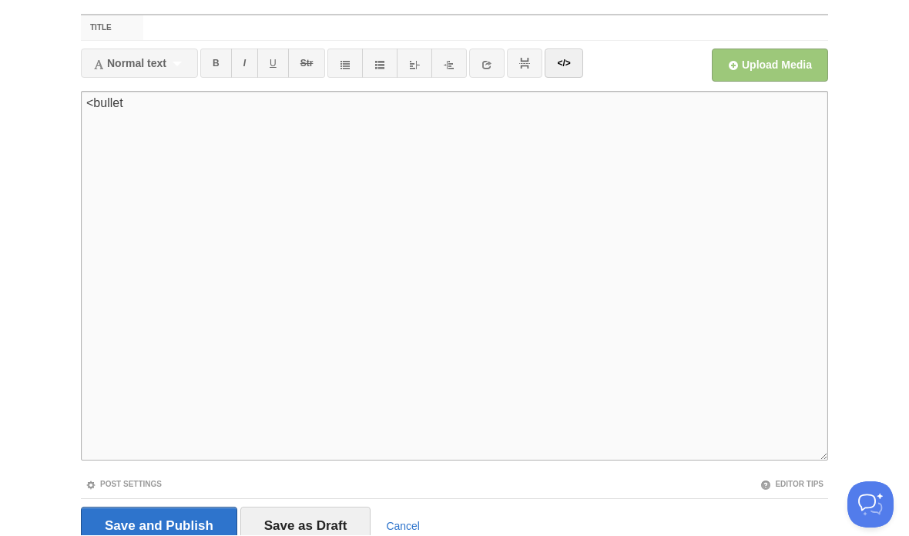
type textarea "<bullet>"
click at [579, 62] on link "</>" at bounding box center [563, 63] width 38 height 29
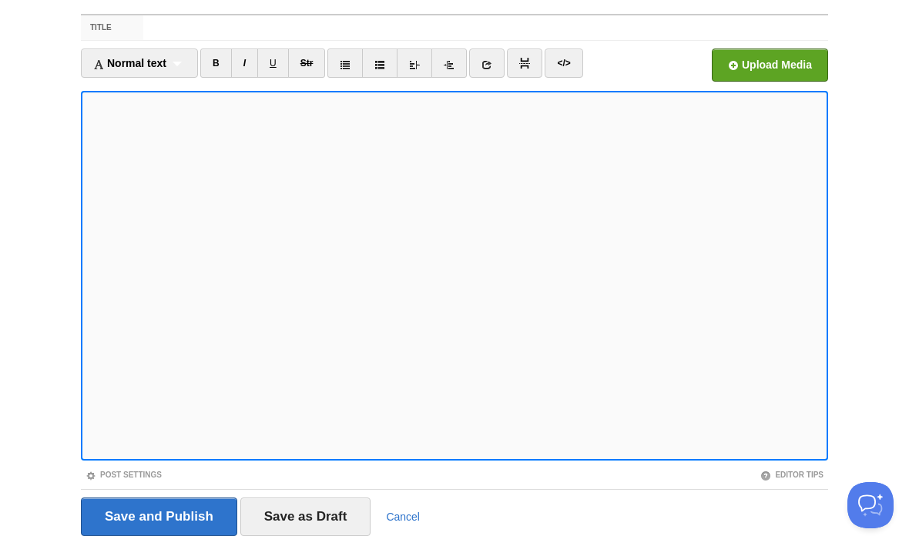
click at [574, 55] on link "</>" at bounding box center [563, 63] width 38 height 29
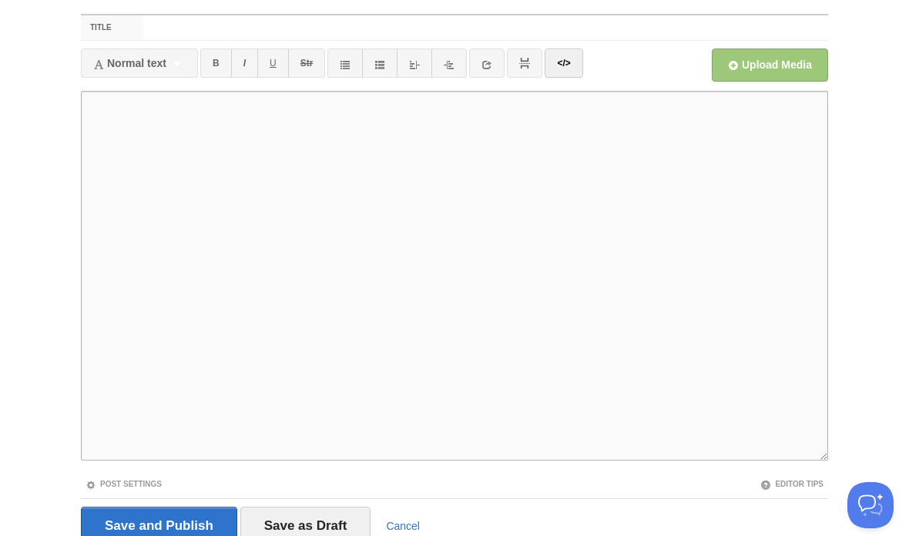
click at [566, 71] on link "</>" at bounding box center [563, 63] width 38 height 29
